Goal: Information Seeking & Learning: Learn about a topic

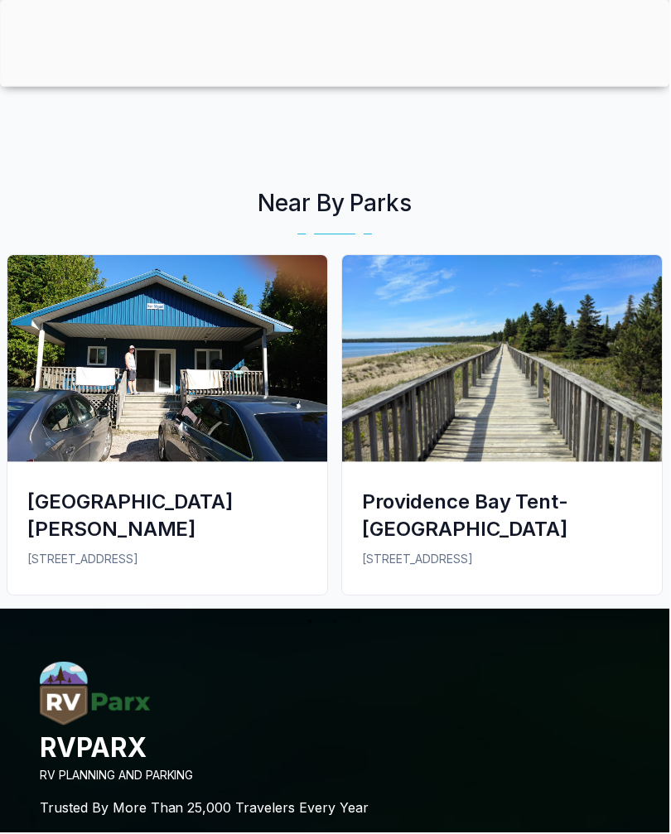
scroll to position [2779, 0]
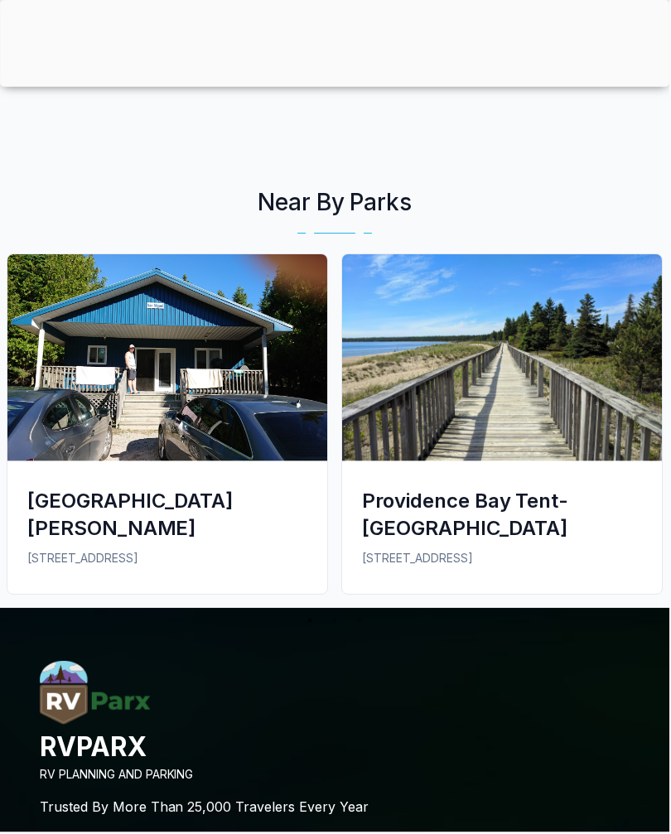
click at [232, 388] on img at bounding box center [167, 358] width 321 height 207
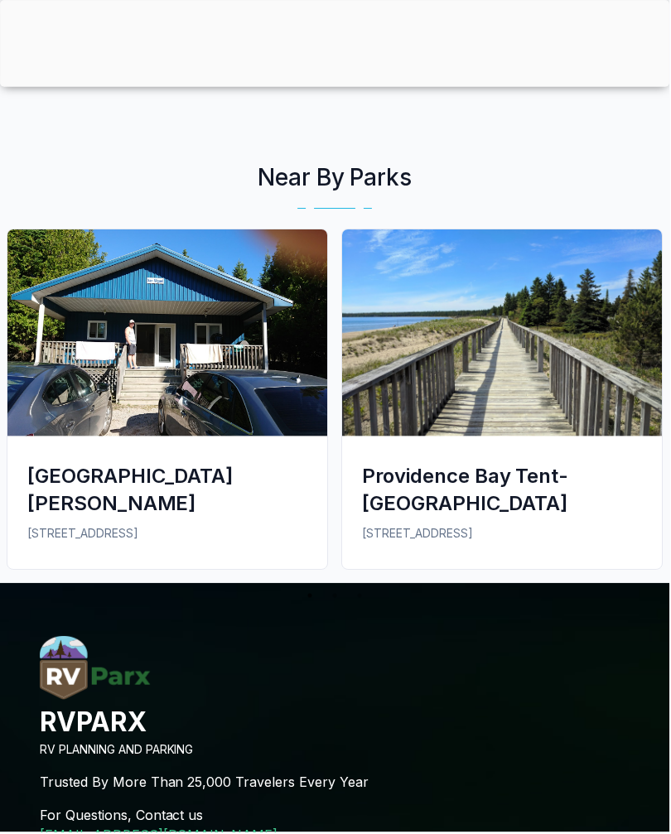
scroll to position [2807, 0]
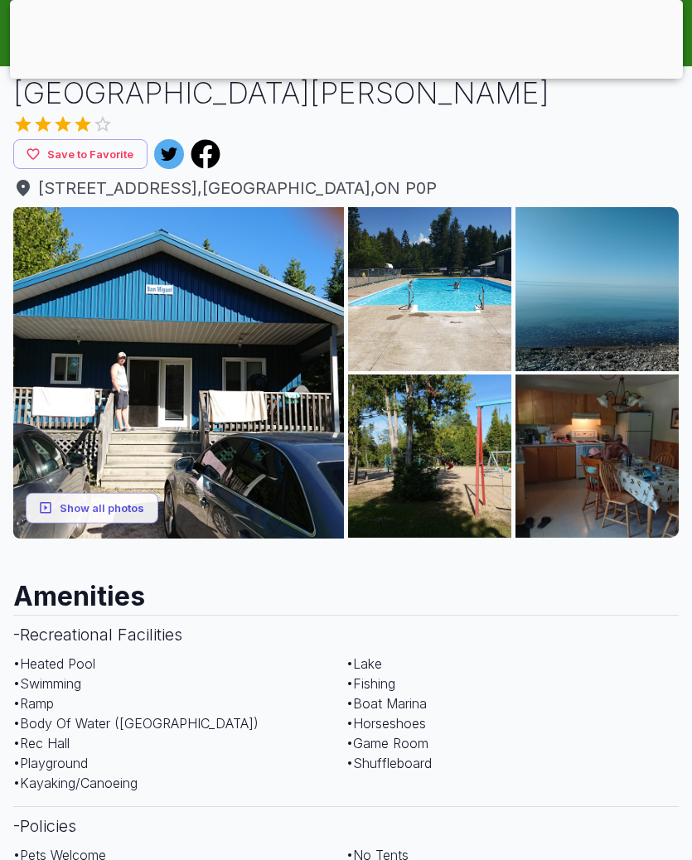
scroll to position [163, 0]
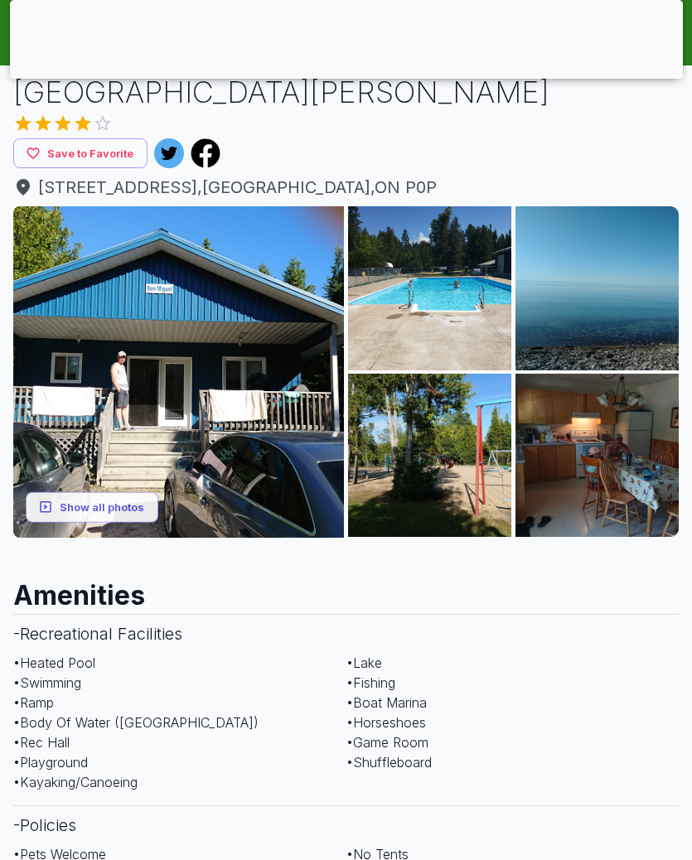
click at [269, 414] on img at bounding box center [178, 371] width 331 height 331
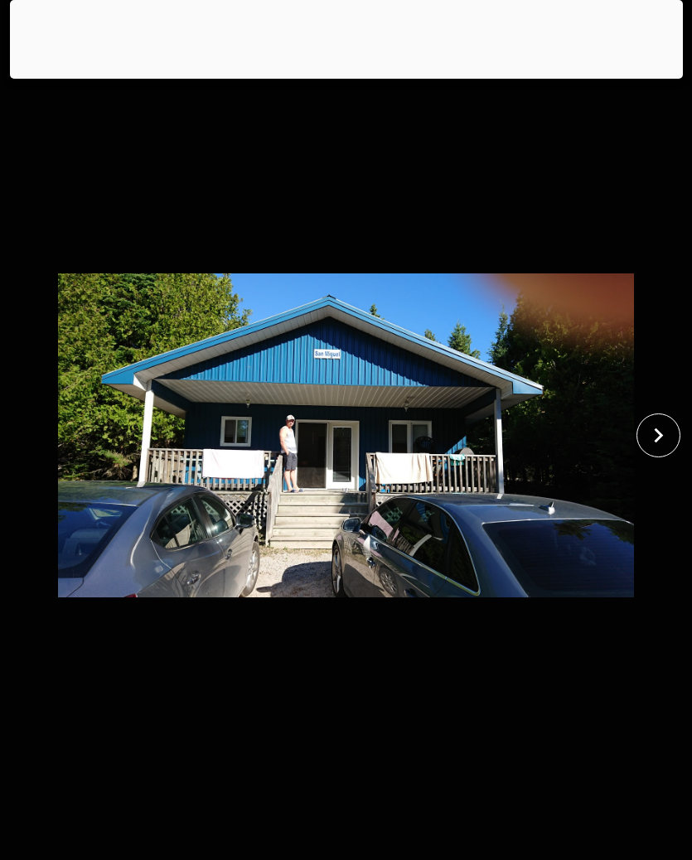
click at [664, 450] on icon "close" at bounding box center [658, 435] width 29 height 29
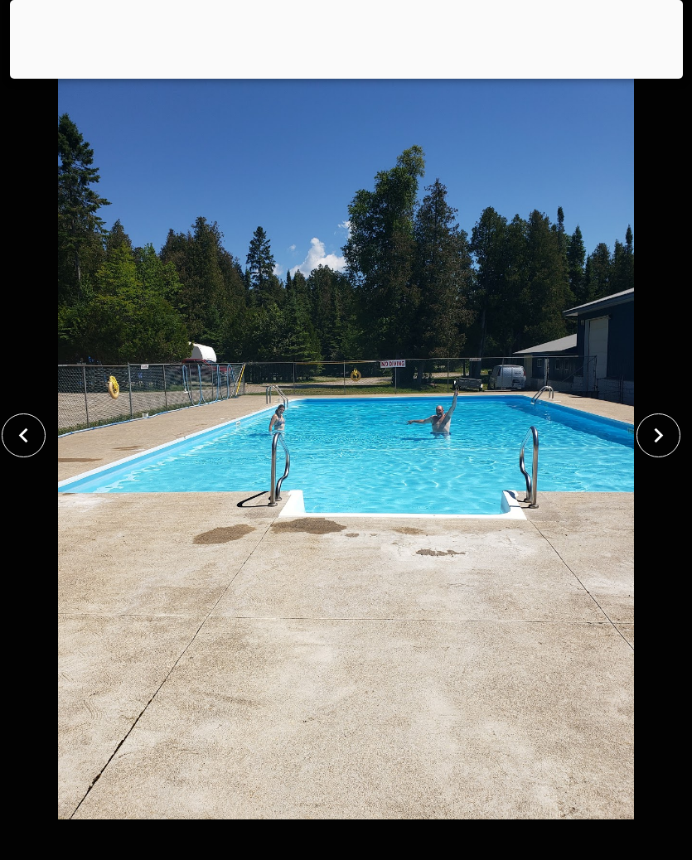
click at [657, 450] on icon "close" at bounding box center [658, 435] width 29 height 29
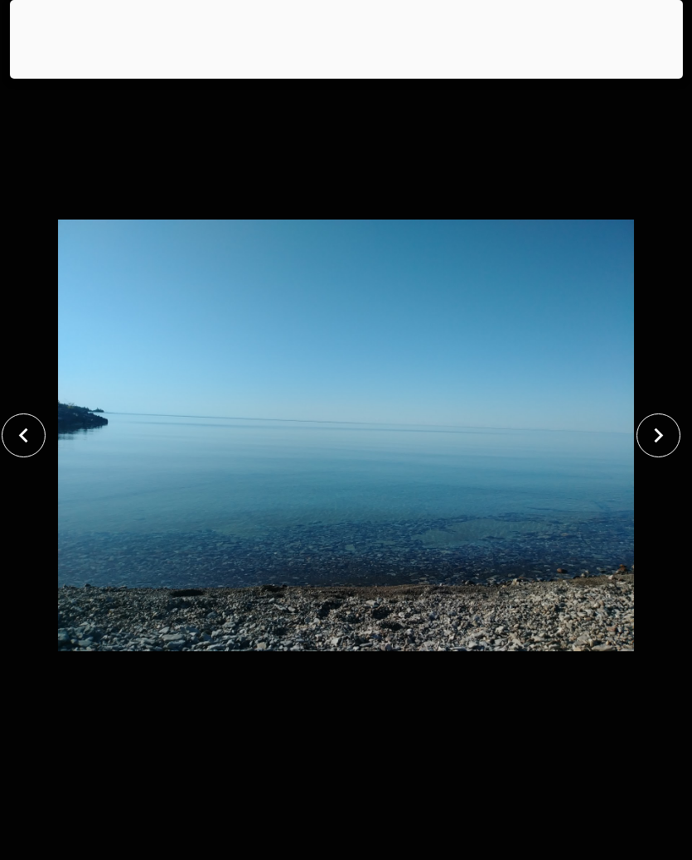
click at [651, 450] on icon "close" at bounding box center [658, 435] width 29 height 29
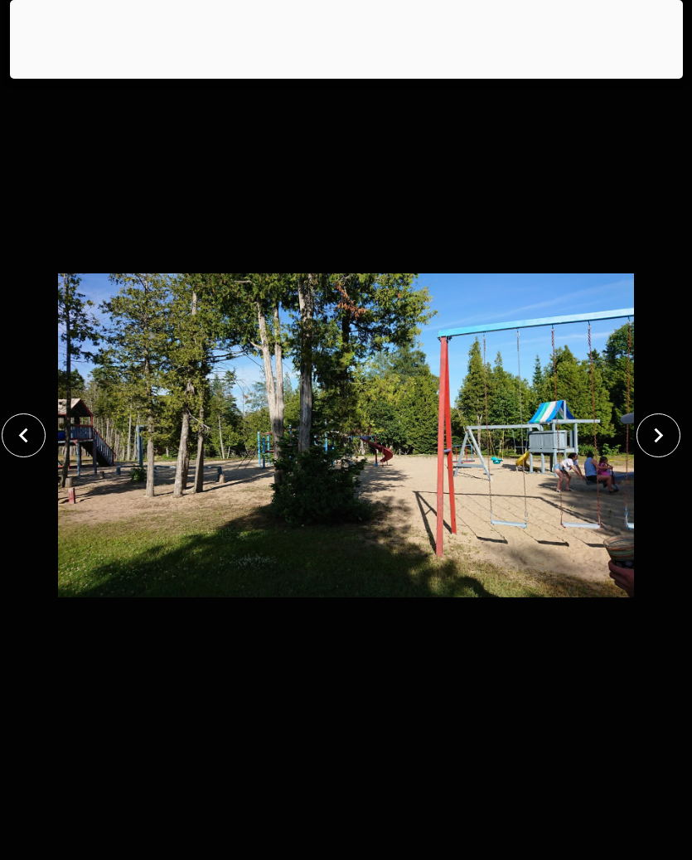
click at [657, 450] on icon "close" at bounding box center [658, 435] width 29 height 29
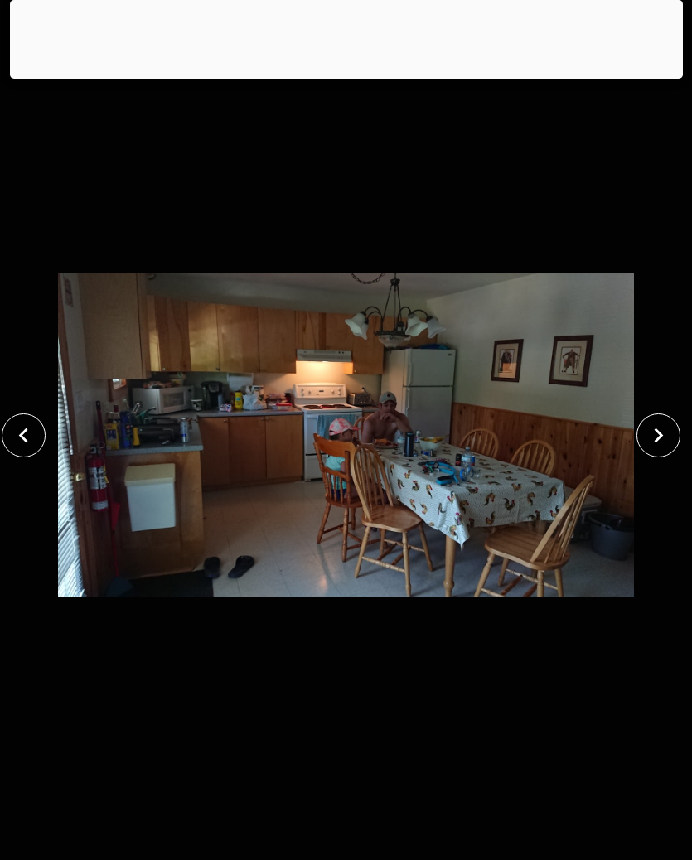
click at [664, 450] on icon "close" at bounding box center [658, 435] width 29 height 29
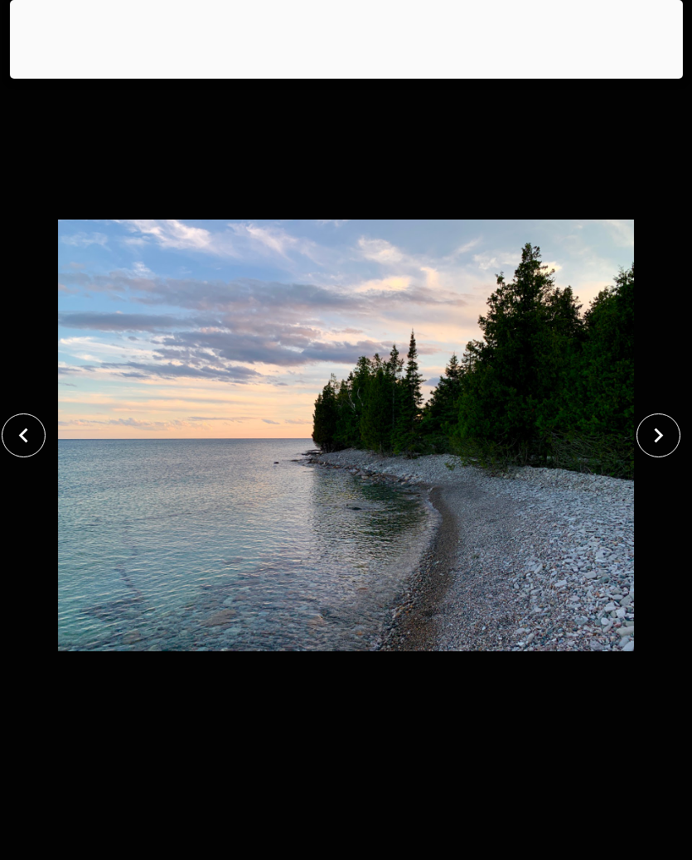
click at [657, 450] on icon "close" at bounding box center [658, 435] width 29 height 29
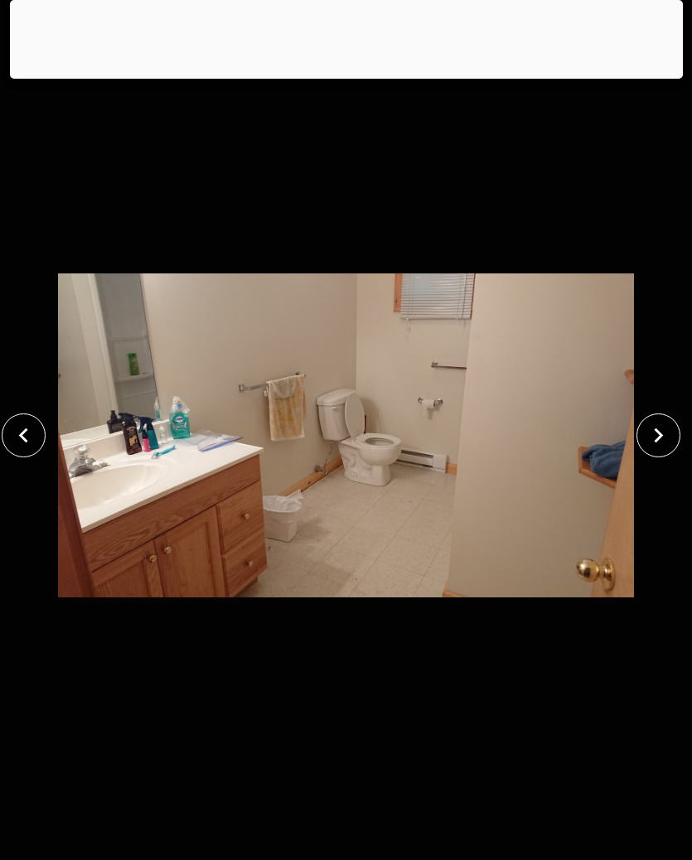
click at [660, 450] on icon "close" at bounding box center [658, 435] width 29 height 29
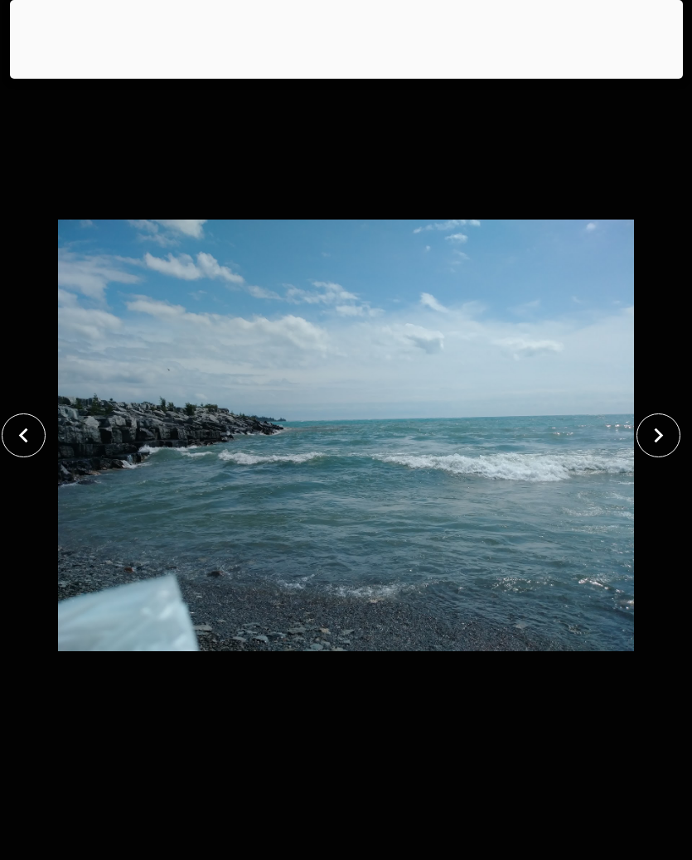
click at [654, 450] on icon "close" at bounding box center [658, 435] width 29 height 29
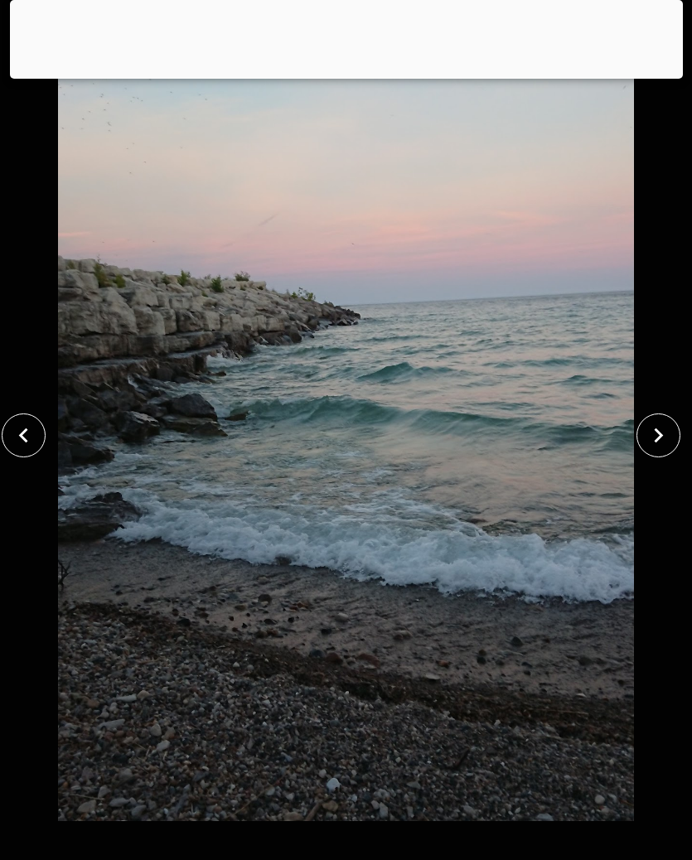
click at [659, 450] on icon "close" at bounding box center [658, 435] width 29 height 29
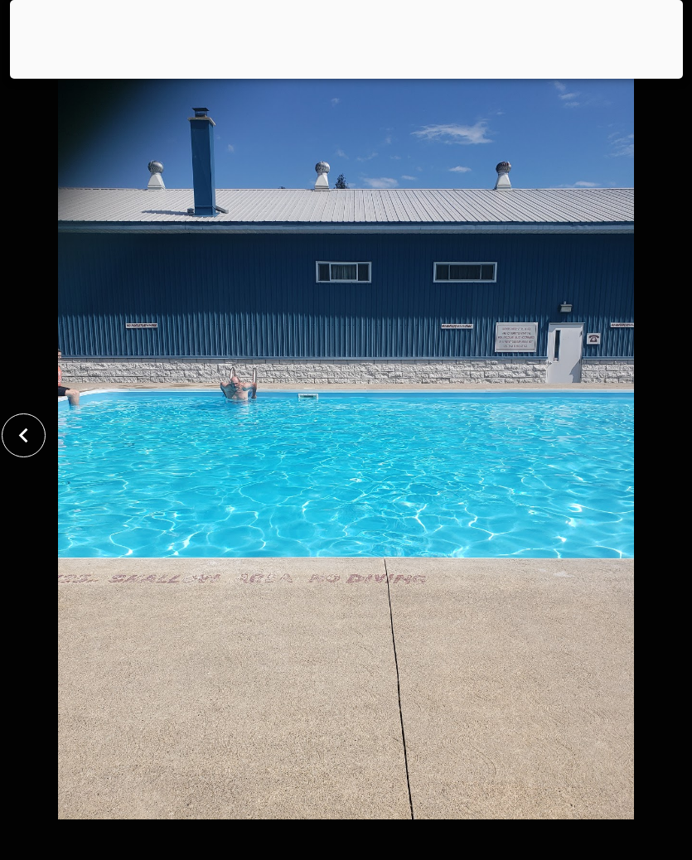
click at [23, 442] on icon "close" at bounding box center [23, 435] width 29 height 29
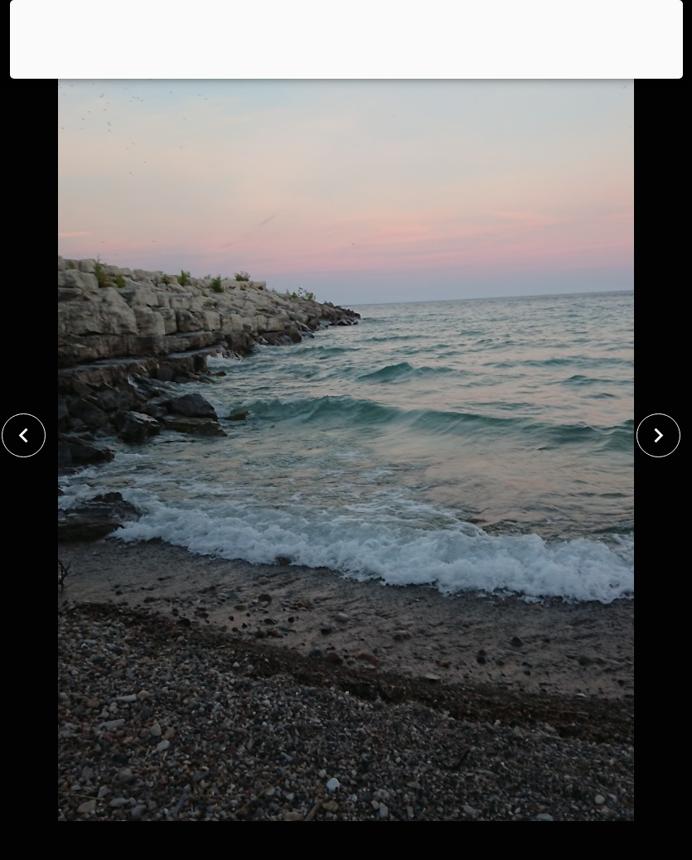
click at [22, 441] on icon "close" at bounding box center [23, 435] width 29 height 29
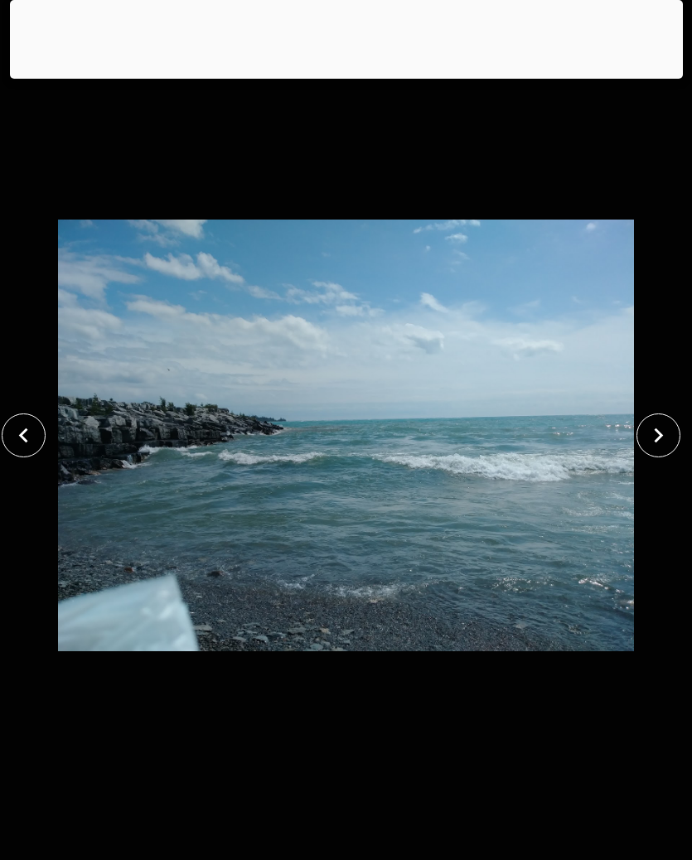
click at [36, 440] on icon "close" at bounding box center [23, 435] width 29 height 29
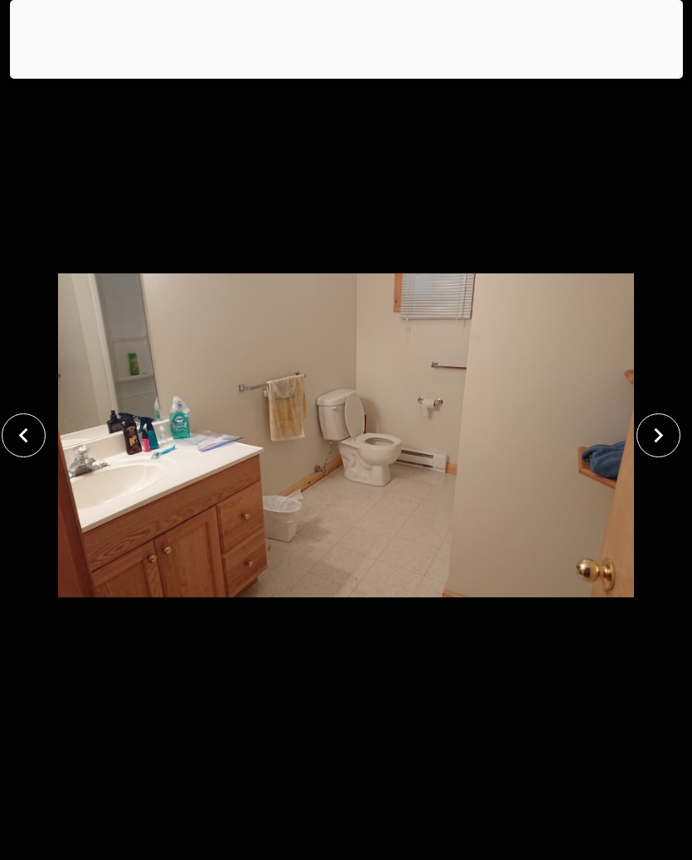
click at [36, 439] on icon "close" at bounding box center [23, 435] width 29 height 29
click at [41, 448] on button "close" at bounding box center [24, 435] width 44 height 44
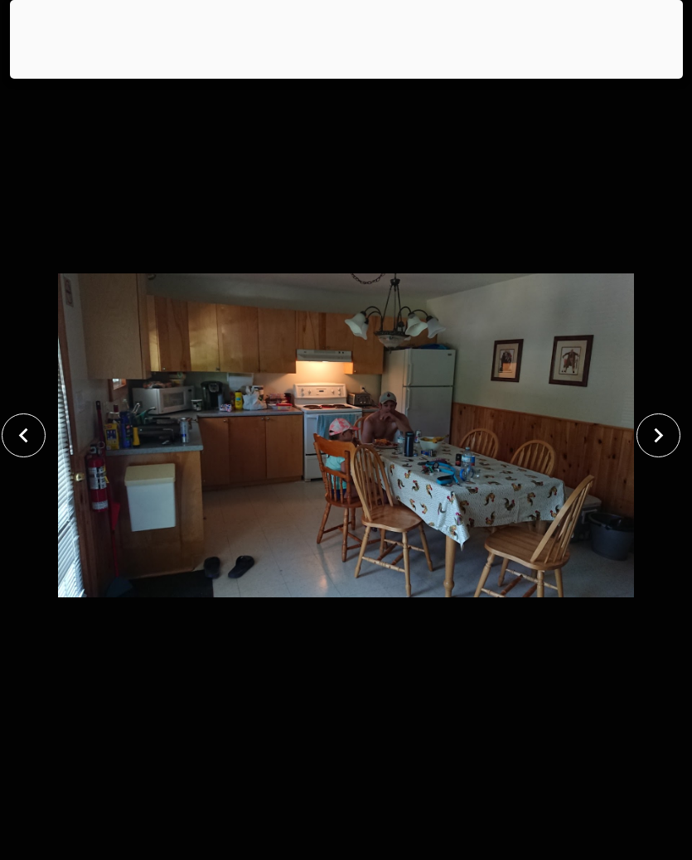
click at [40, 448] on button "close" at bounding box center [24, 435] width 44 height 44
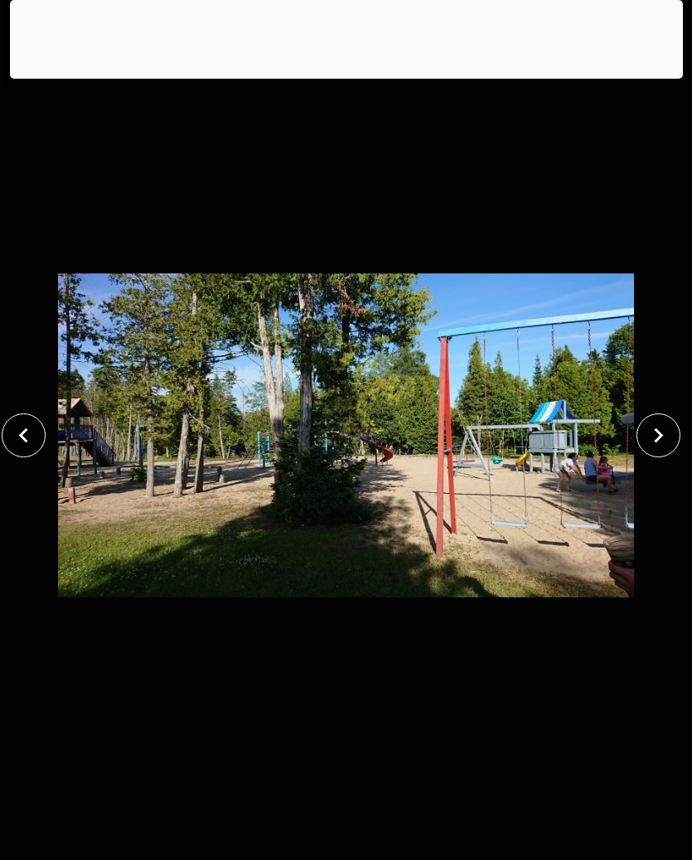
click at [41, 444] on button "close" at bounding box center [24, 435] width 44 height 44
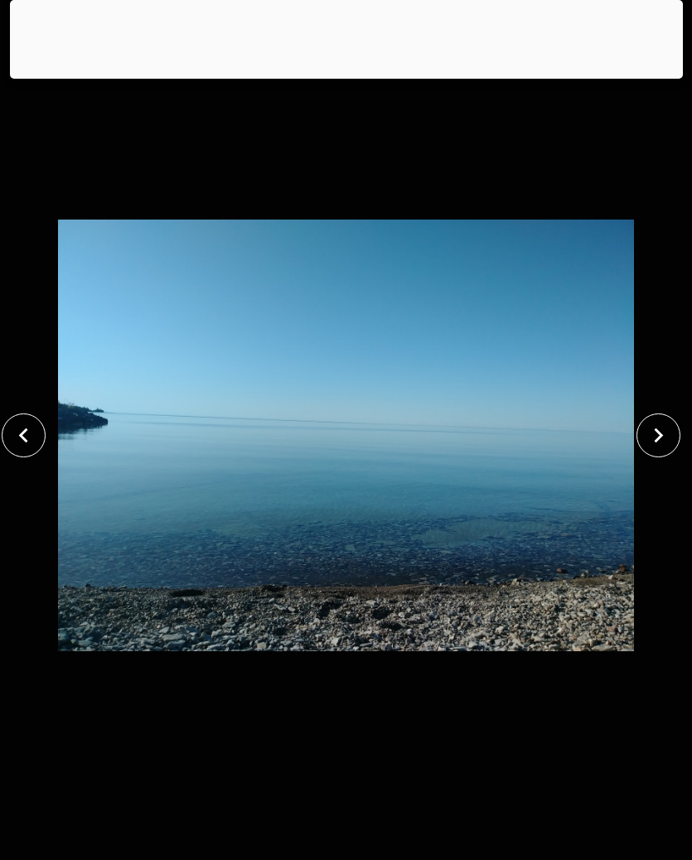
click at [318, 75] on div at bounding box center [346, 75] width 673 height 0
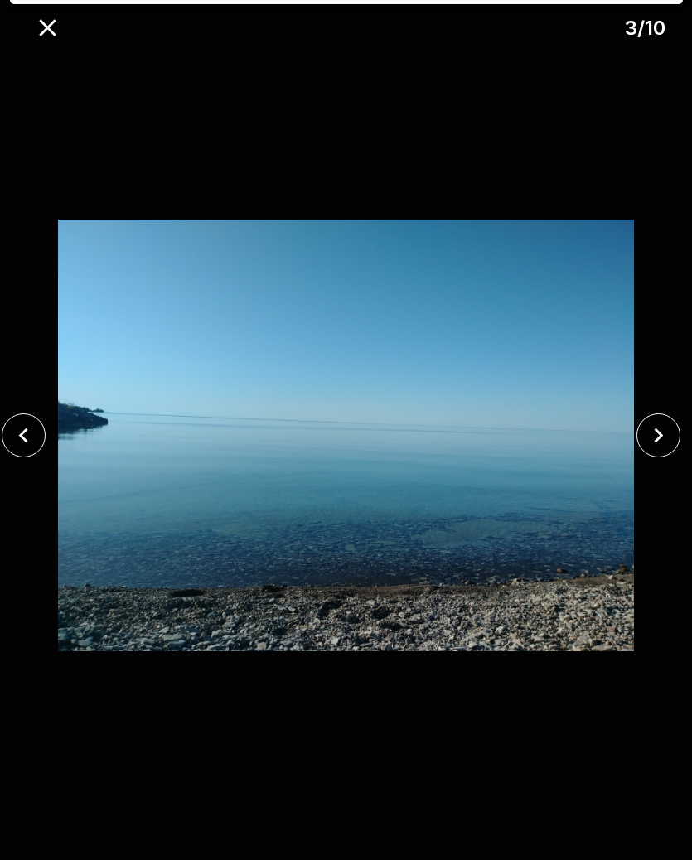
click at [65, 26] on button "close" at bounding box center [48, 28] width 42 height 42
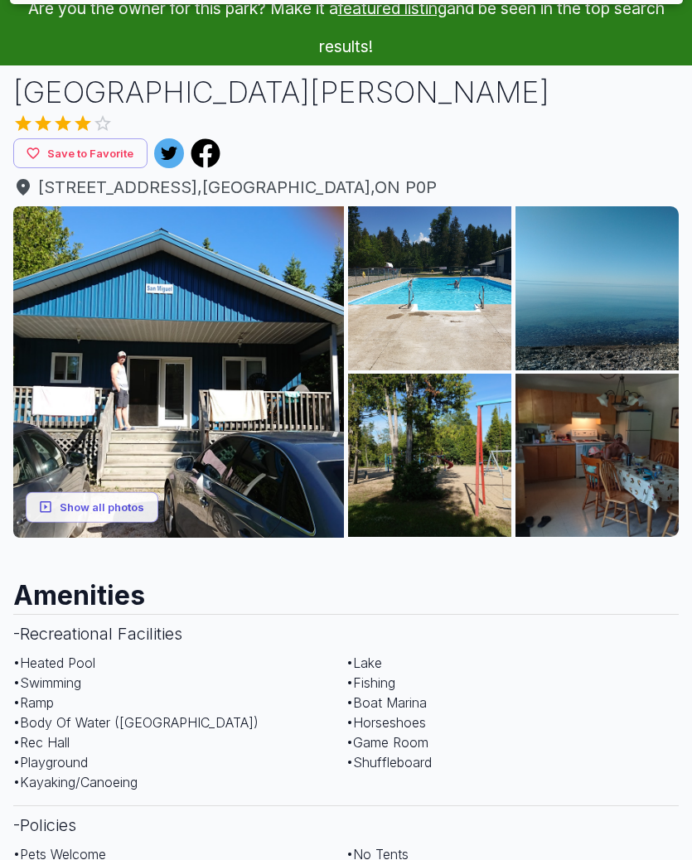
scroll to position [0, 0]
